Goal: Task Accomplishment & Management: Complete application form

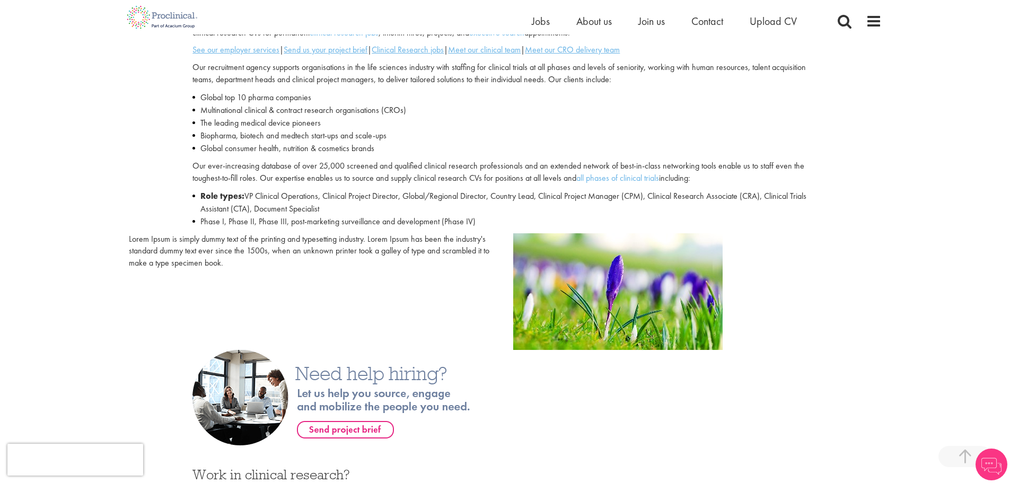
scroll to position [282, 0]
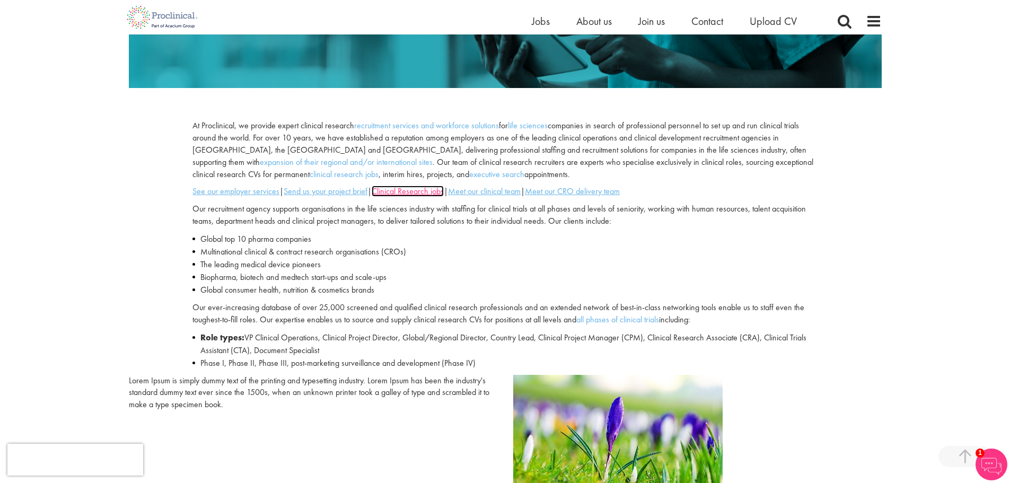
click at [428, 189] on u "Clinical Research jobs" at bounding box center [407, 190] width 72 height 11
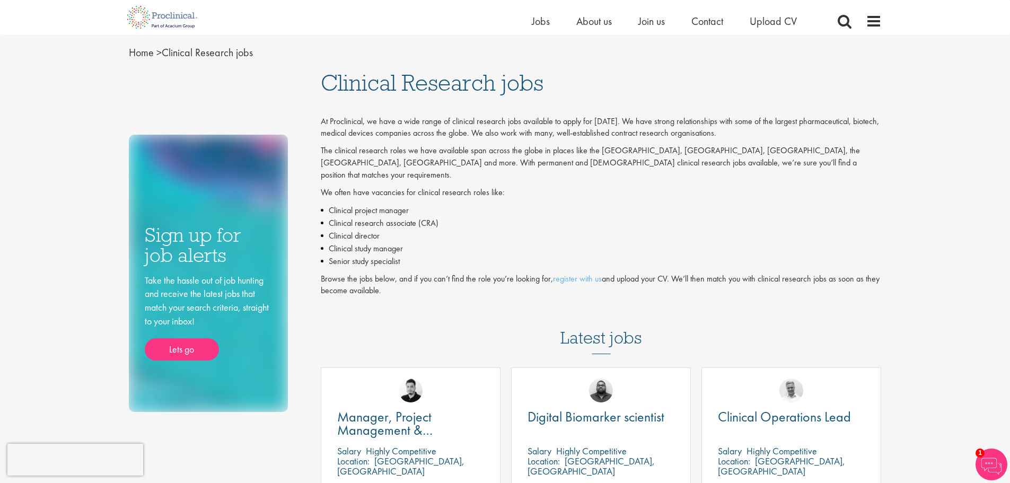
scroll to position [141, 0]
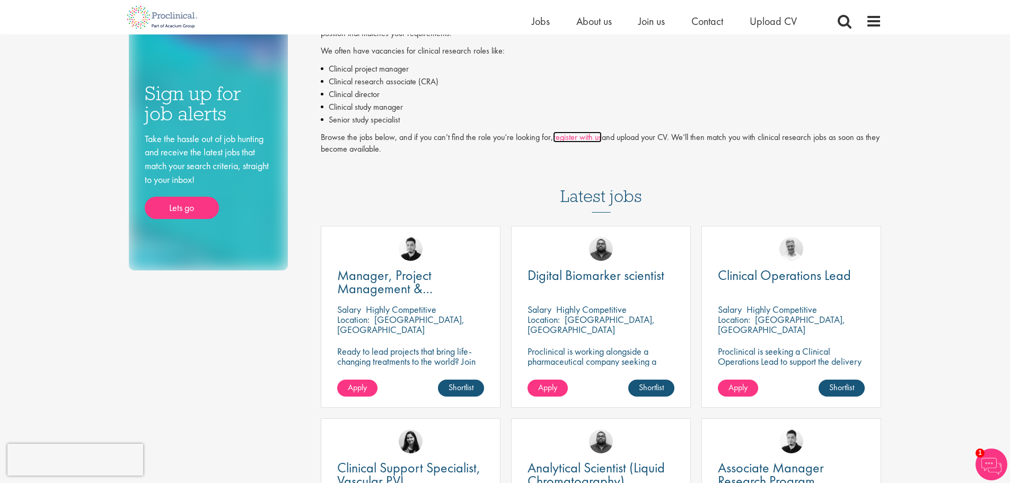
click at [579, 131] on link "register with us" at bounding box center [577, 136] width 49 height 11
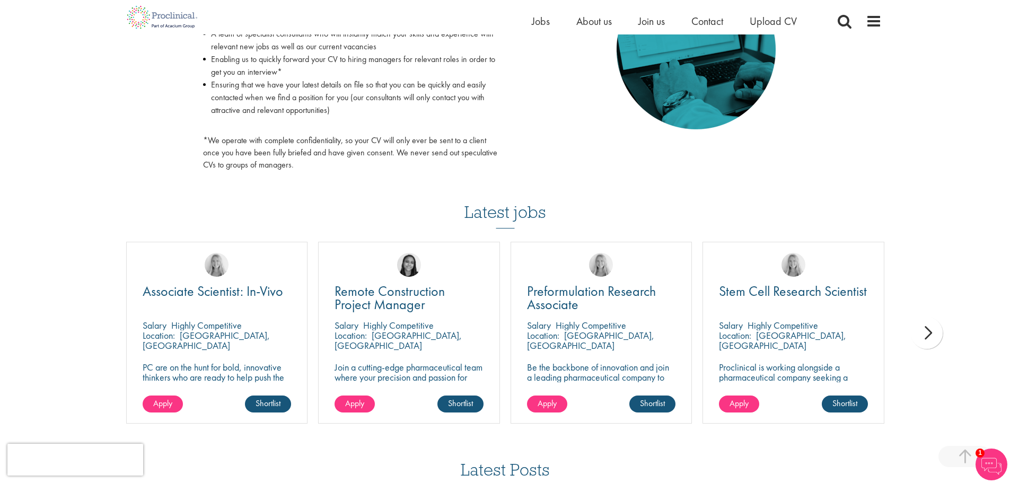
scroll to position [706, 0]
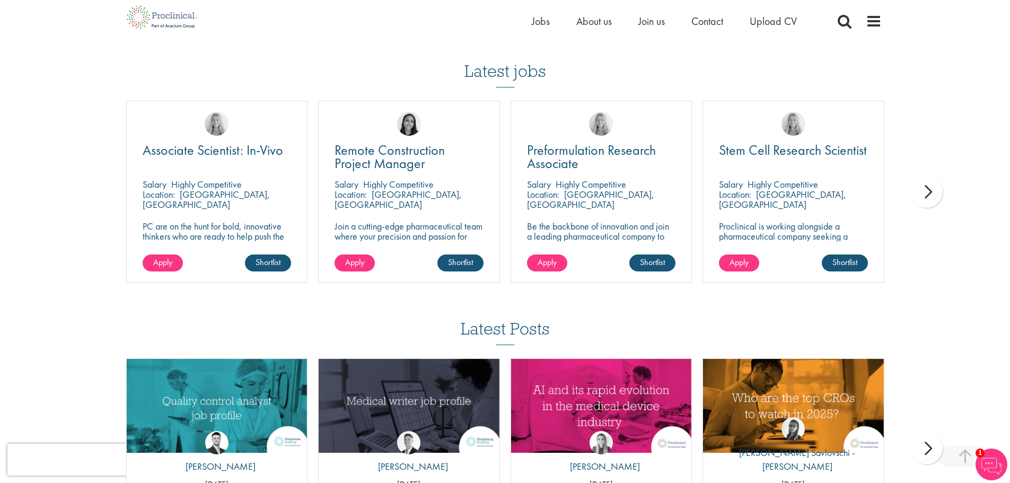
click at [928, 190] on div "next" at bounding box center [926, 192] width 32 height 32
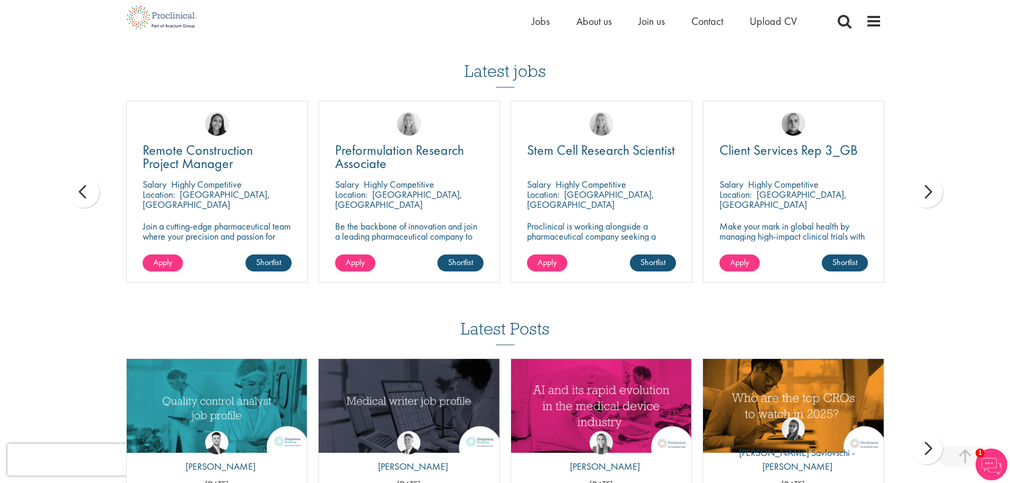
click at [928, 190] on div "next" at bounding box center [926, 192] width 32 height 32
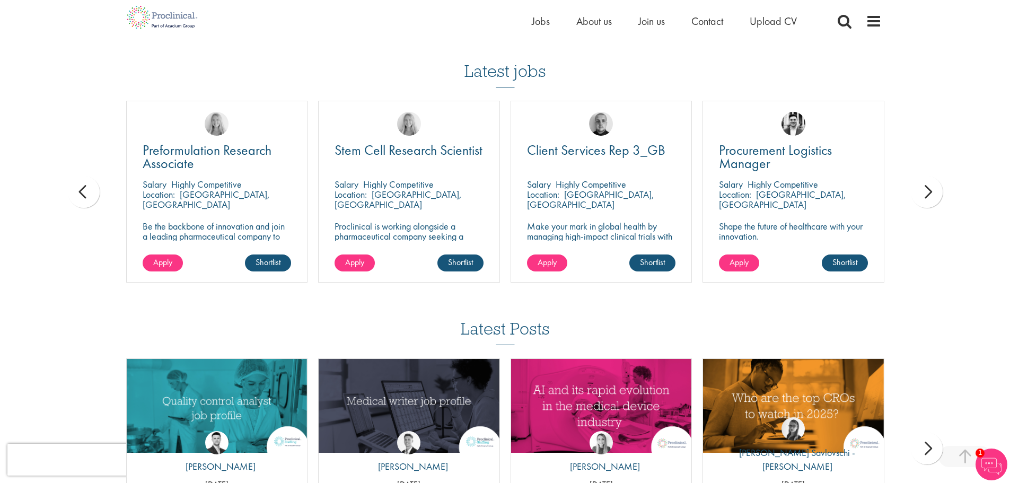
click at [928, 190] on div "next" at bounding box center [926, 192] width 32 height 32
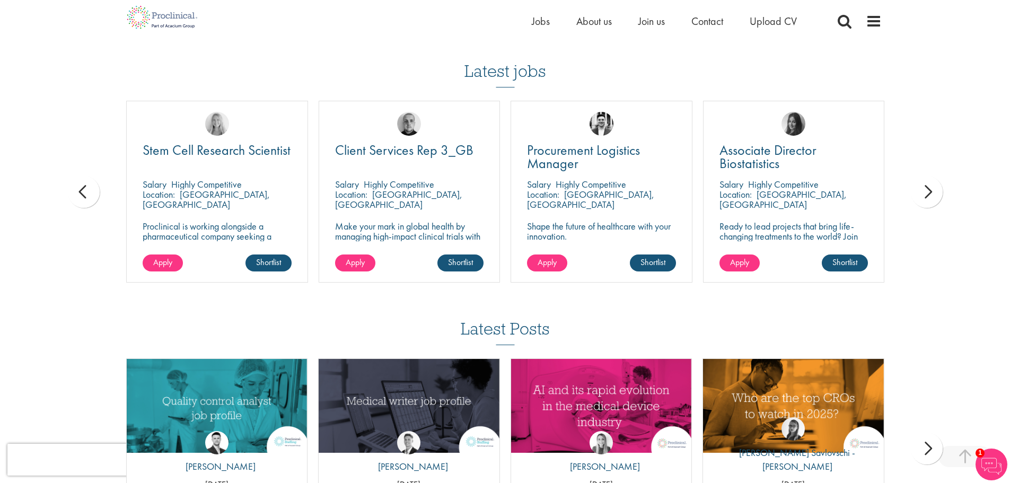
click at [928, 190] on div "next" at bounding box center [926, 192] width 32 height 32
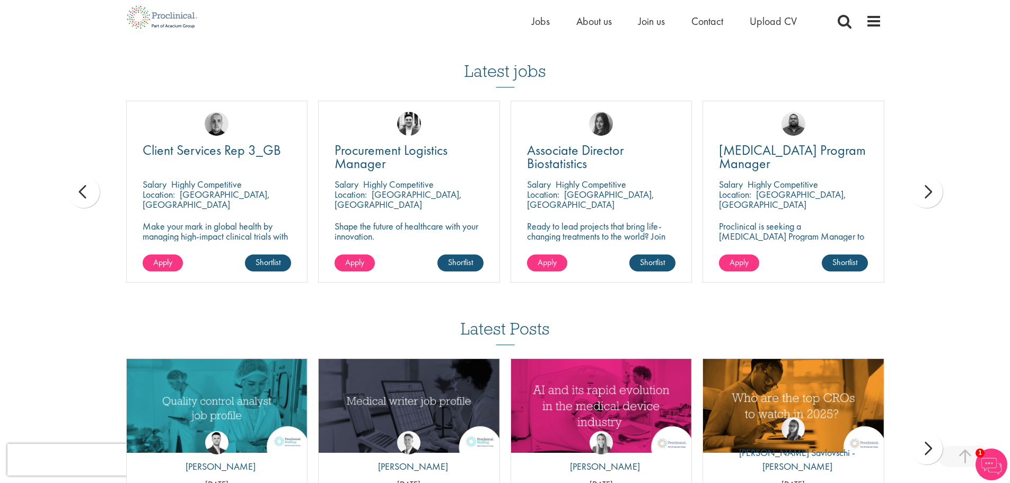
click at [928, 190] on div "next" at bounding box center [926, 192] width 32 height 32
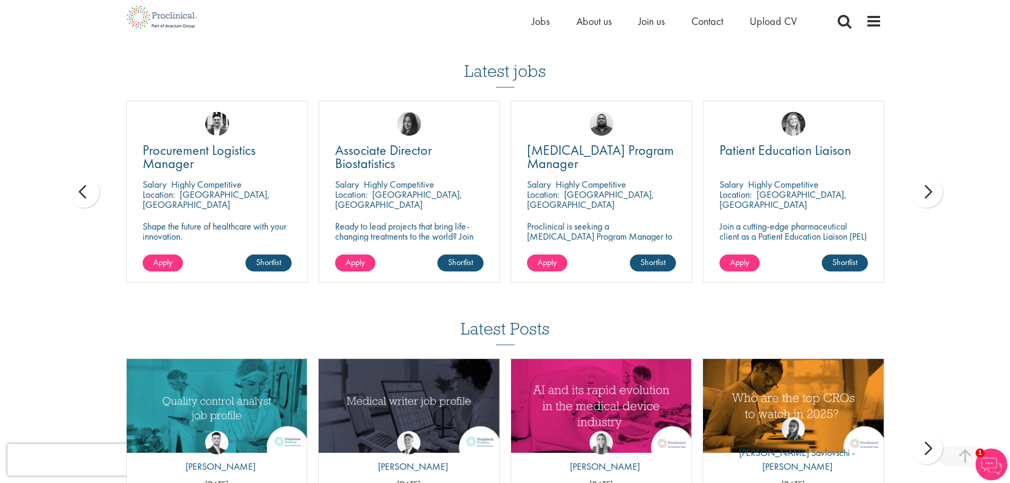
click at [928, 190] on div "next" at bounding box center [926, 192] width 32 height 32
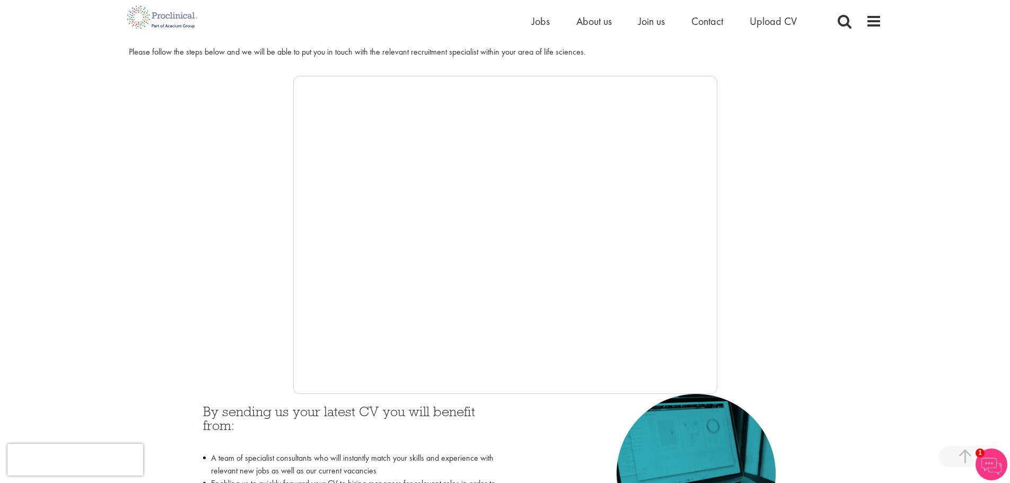
scroll to position [282, 0]
